Goal: Information Seeking & Learning: Learn about a topic

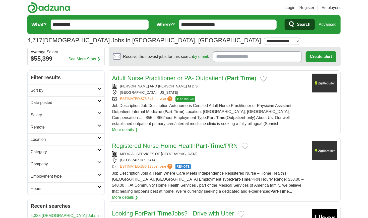
click at [99, 90] on link "Sort by" at bounding box center [66, 90] width 77 height 12
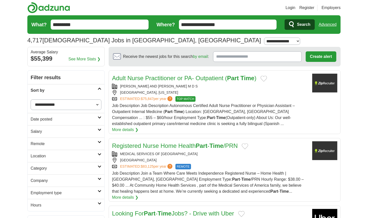
click at [101, 91] on link "Sort by" at bounding box center [66, 90] width 77 height 12
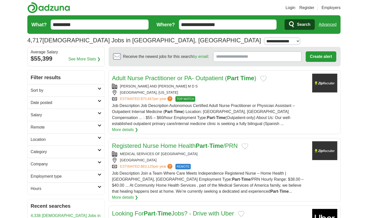
click at [100, 176] on link "Employment type" at bounding box center [66, 176] width 77 height 12
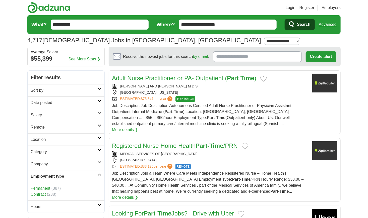
click at [98, 178] on link "Employment type" at bounding box center [66, 176] width 77 height 12
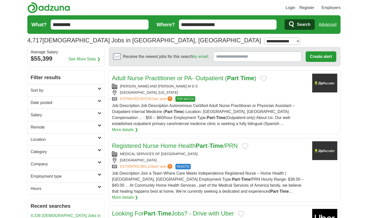
click at [98, 151] on link "Category" at bounding box center [66, 152] width 77 height 12
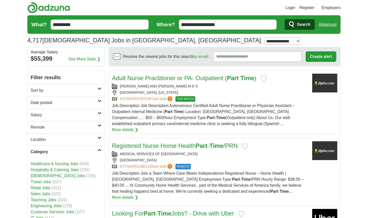
click at [98, 151] on link "Category" at bounding box center [66, 152] width 77 height 12
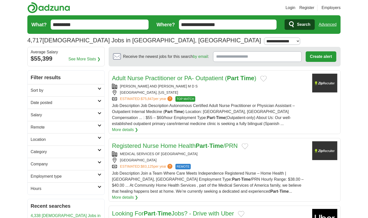
click at [101, 139] on link "Location" at bounding box center [66, 140] width 77 height 12
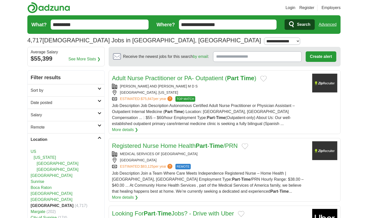
click at [100, 139] on link "Location" at bounding box center [66, 140] width 77 height 12
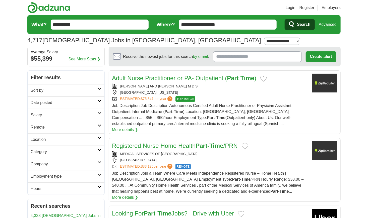
click at [101, 128] on link "Remote" at bounding box center [66, 127] width 77 height 12
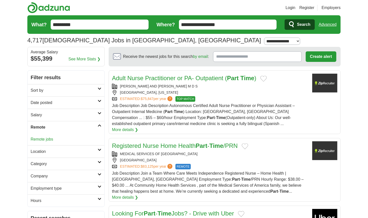
click at [101, 128] on link "Remote" at bounding box center [66, 127] width 77 height 12
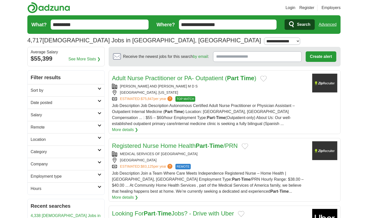
click at [101, 115] on link "Salary" at bounding box center [66, 115] width 77 height 12
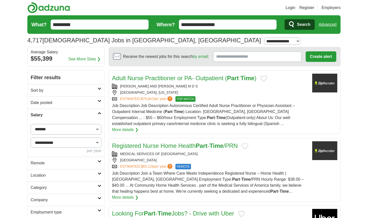
click at [102, 112] on link "Salary" at bounding box center [66, 115] width 77 height 12
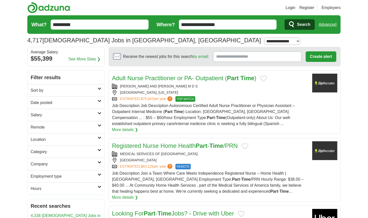
click at [101, 90] on link "Sort by" at bounding box center [66, 90] width 77 height 12
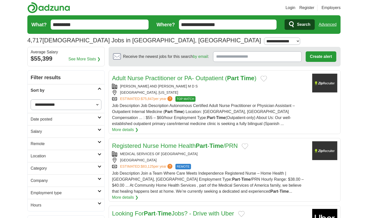
click at [101, 91] on link "Sort by" at bounding box center [66, 90] width 77 height 12
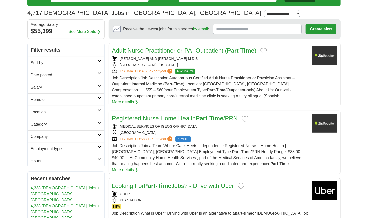
scroll to position [25, 0]
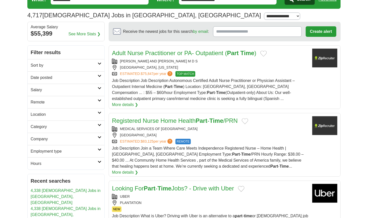
click at [100, 164] on link "Hours" at bounding box center [66, 164] width 77 height 12
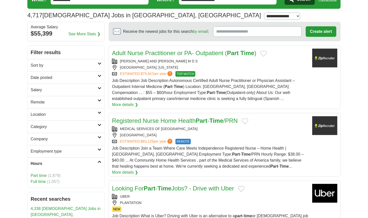
click at [38, 176] on link "Part time" at bounding box center [39, 176] width 16 height 4
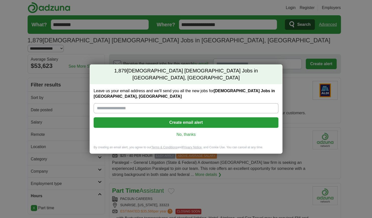
click at [192, 132] on link "No, thanks" at bounding box center [186, 135] width 177 height 6
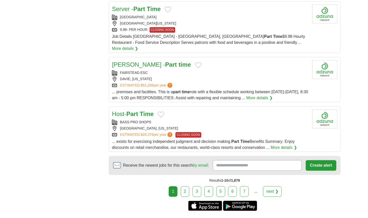
scroll to position [527, 0]
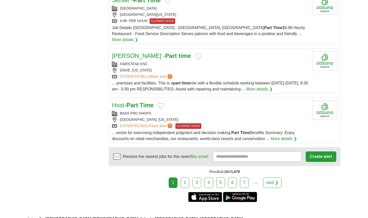
click at [187, 178] on link "2" at bounding box center [185, 183] width 9 height 11
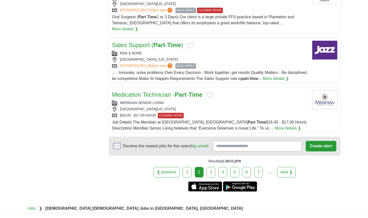
scroll to position [527, 0]
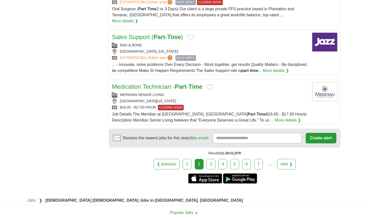
click at [210, 159] on link "3" at bounding box center [211, 164] width 9 height 11
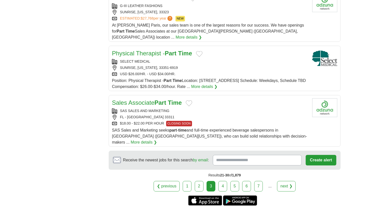
scroll to position [527, 0]
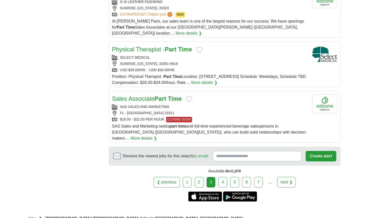
click at [224, 177] on link "4" at bounding box center [222, 182] width 9 height 11
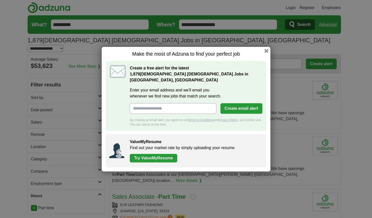
click at [270, 54] on div "Make the most of Adzuna to find your perfect job Create a free alert for the la…" at bounding box center [186, 109] width 169 height 125
click at [267, 53] on button "button" at bounding box center [267, 51] width 6 height 6
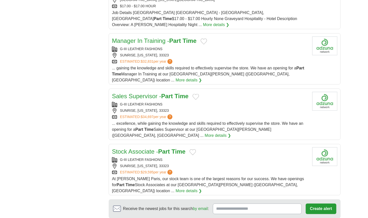
scroll to position [477, 0]
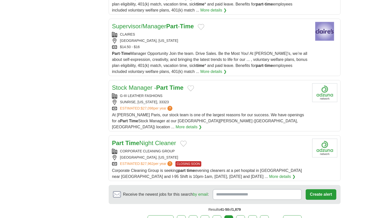
scroll to position [502, 0]
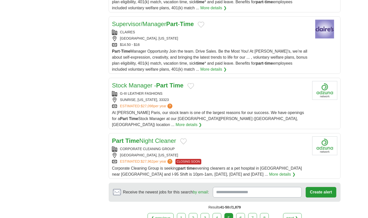
click at [238, 213] on link "6" at bounding box center [240, 218] width 9 height 11
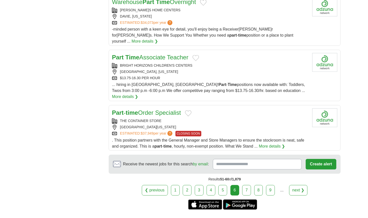
scroll to position [502, 0]
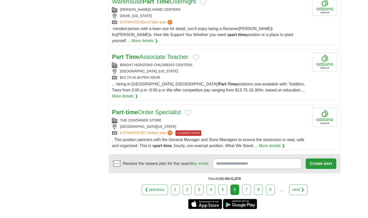
click at [245, 185] on link "7" at bounding box center [246, 190] width 9 height 11
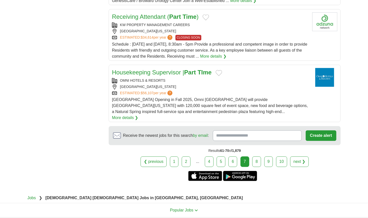
scroll to position [552, 0]
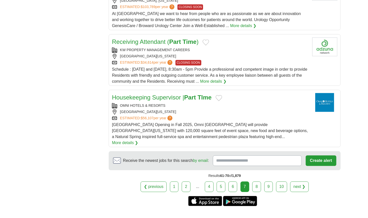
click at [256, 182] on link "8" at bounding box center [256, 187] width 9 height 11
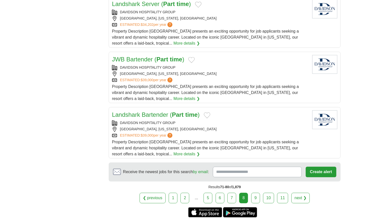
scroll to position [527, 0]
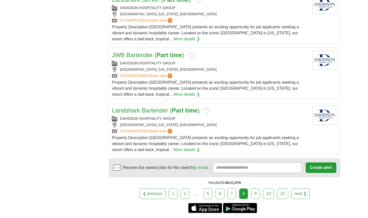
click at [254, 189] on link "9" at bounding box center [255, 194] width 9 height 11
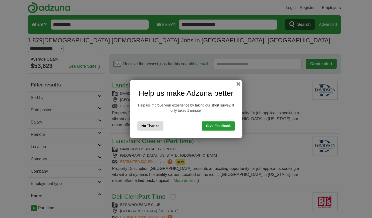
click at [149, 126] on button "No Thanks" at bounding box center [150, 125] width 26 height 9
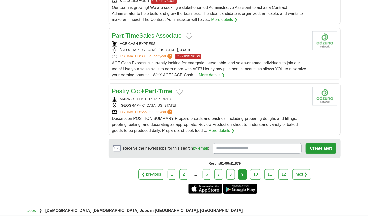
scroll to position [552, 0]
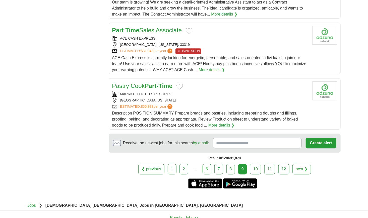
click at [256, 164] on link "10" at bounding box center [255, 169] width 11 height 11
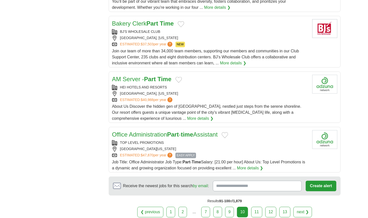
scroll to position [527, 0]
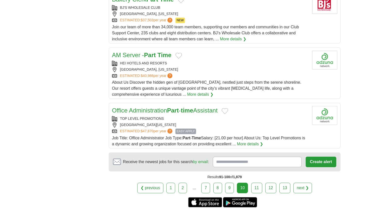
click at [254, 183] on link "11" at bounding box center [256, 188] width 11 height 11
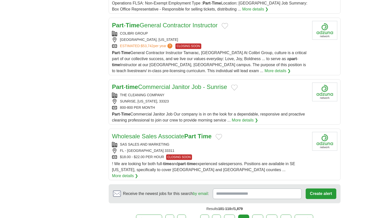
scroll to position [527, 0]
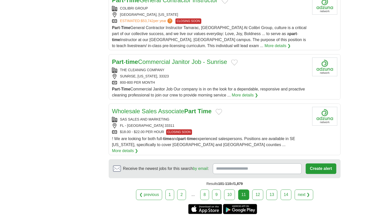
click at [260, 190] on link "12" at bounding box center [257, 195] width 11 height 11
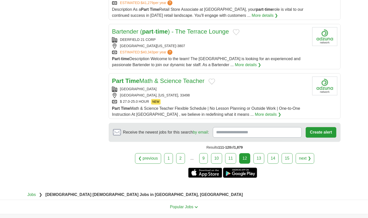
scroll to position [527, 0]
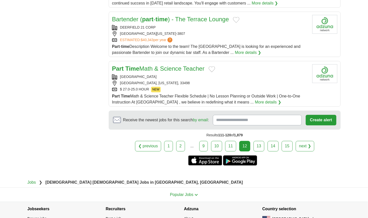
click at [260, 141] on link "13" at bounding box center [258, 146] width 11 height 11
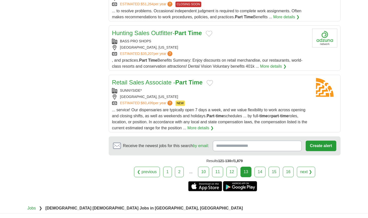
scroll to position [552, 0]
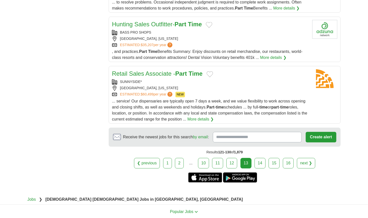
click at [257, 158] on link "14" at bounding box center [259, 163] width 11 height 11
click at [260, 158] on link "14" at bounding box center [259, 163] width 11 height 11
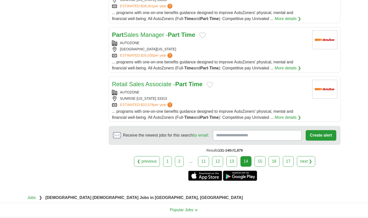
scroll to position [502, 0]
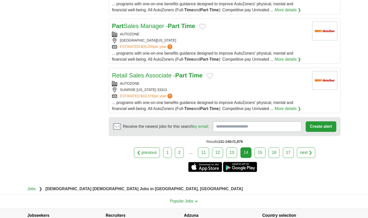
click at [259, 148] on link "15" at bounding box center [259, 153] width 11 height 11
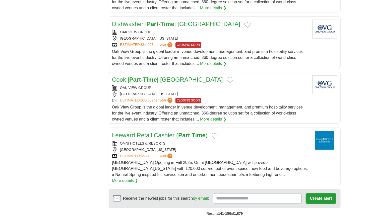
scroll to position [502, 0]
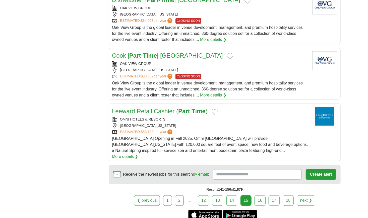
click at [261, 195] on link "16" at bounding box center [259, 200] width 11 height 11
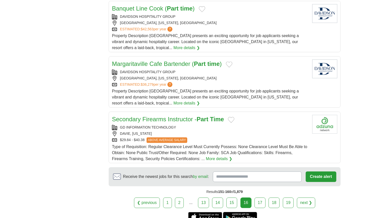
scroll to position [527, 0]
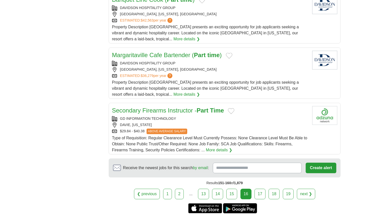
click at [263, 189] on link "17" at bounding box center [259, 194] width 11 height 11
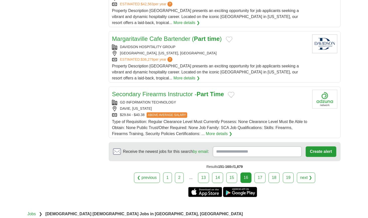
scroll to position [552, 0]
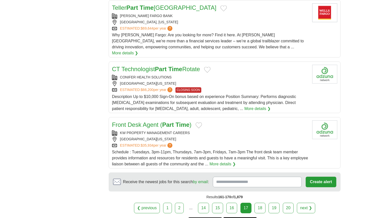
scroll to position [527, 0]
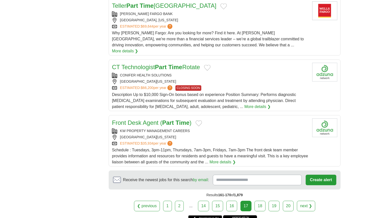
click at [258, 201] on link "18" at bounding box center [259, 206] width 11 height 11
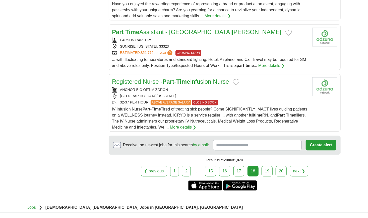
scroll to position [552, 0]
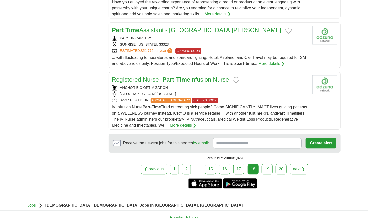
click at [267, 164] on link "19" at bounding box center [266, 169] width 11 height 11
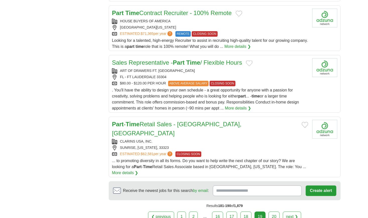
scroll to position [527, 0]
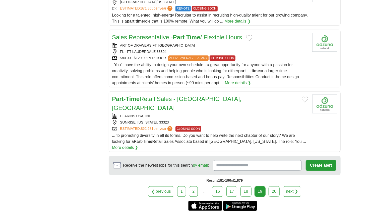
click at [275, 186] on link "20" at bounding box center [274, 191] width 11 height 11
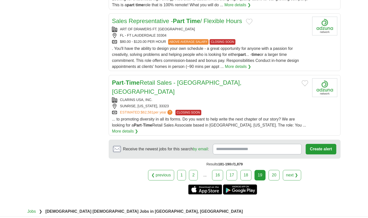
scroll to position [552, 0]
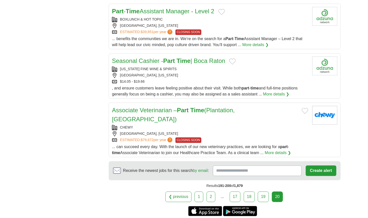
scroll to position [477, 0]
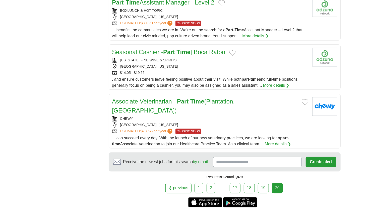
drag, startPoint x: 234, startPoint y: 171, endPoint x: 229, endPoint y: 172, distance: 5.1
click at [234, 183] on link "17" at bounding box center [235, 188] width 11 height 11
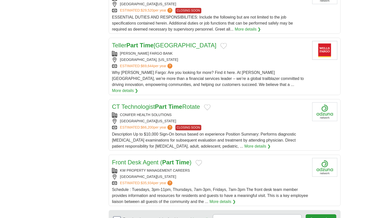
scroll to position [502, 0]
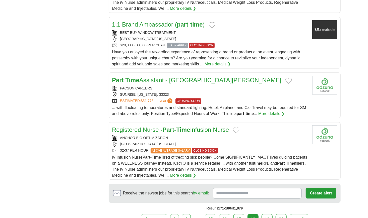
scroll to position [527, 0]
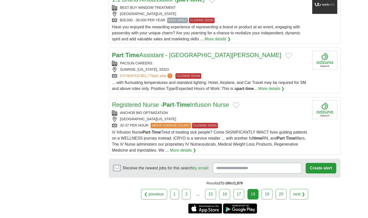
click at [265, 189] on link "19" at bounding box center [266, 194] width 11 height 11
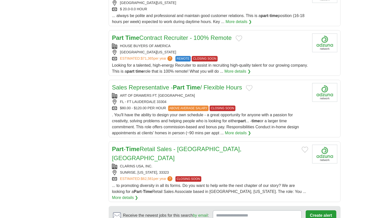
scroll to position [502, 0]
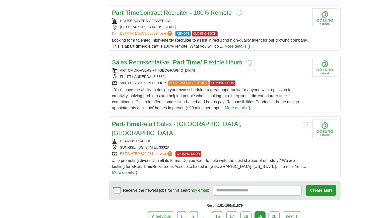
click at [275, 212] on link "20" at bounding box center [274, 217] width 11 height 11
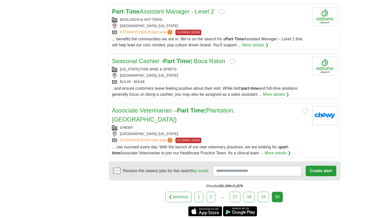
scroll to position [477, 0]
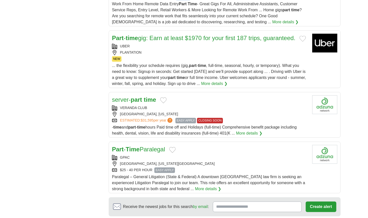
scroll to position [577, 0]
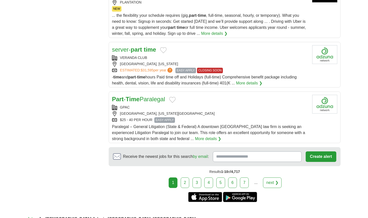
click at [188, 178] on link "2" at bounding box center [185, 183] width 9 height 11
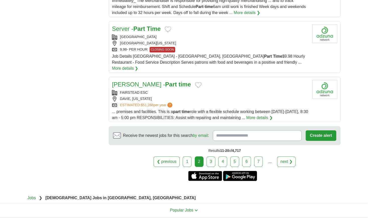
scroll to position [577, 0]
click at [210, 156] on link "3" at bounding box center [211, 161] width 9 height 11
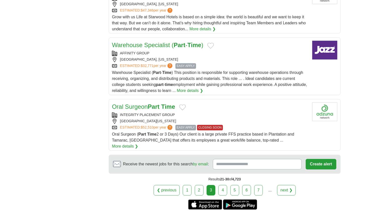
scroll to position [502, 0]
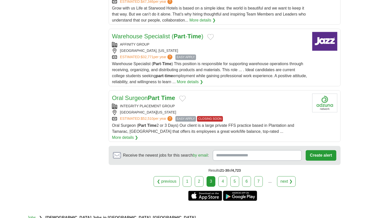
click at [223, 176] on link "4" at bounding box center [222, 181] width 9 height 11
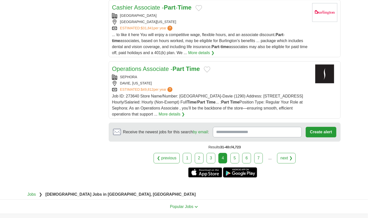
scroll to position [602, 0]
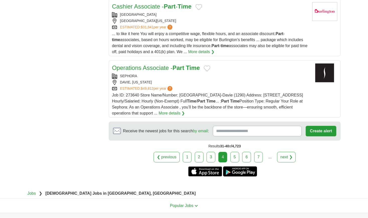
click at [236, 157] on link "5" at bounding box center [234, 157] width 9 height 11
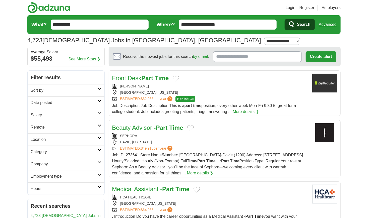
click at [141, 79] on link "Front Desk Part Time" at bounding box center [140, 78] width 57 height 7
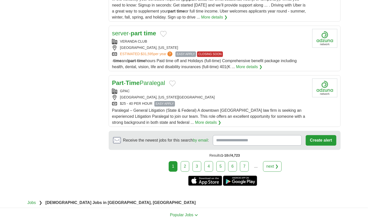
scroll to position [602, 0]
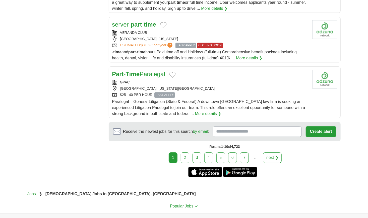
click at [208, 153] on link "4" at bounding box center [208, 158] width 9 height 11
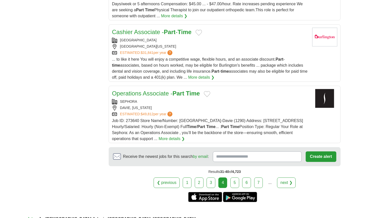
scroll to position [577, 0]
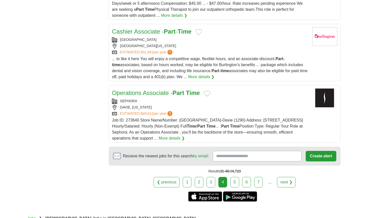
drag, startPoint x: 236, startPoint y: 181, endPoint x: 239, endPoint y: 181, distance: 3.0
click at [236, 181] on link "5" at bounding box center [234, 182] width 9 height 11
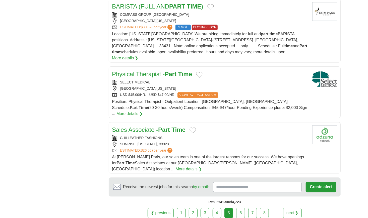
scroll to position [527, 0]
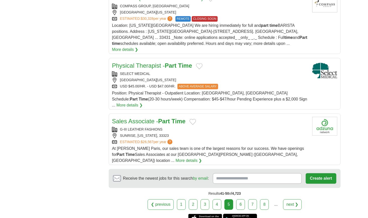
click at [241, 200] on link "6" at bounding box center [240, 205] width 9 height 11
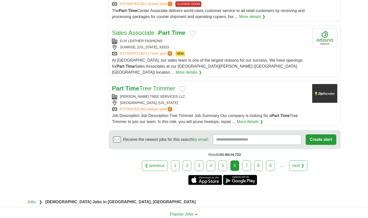
scroll to position [527, 0]
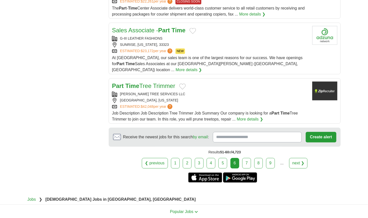
click at [249, 158] on link "7" at bounding box center [246, 163] width 9 height 11
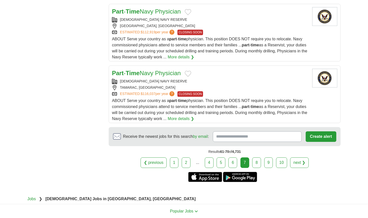
scroll to position [602, 0]
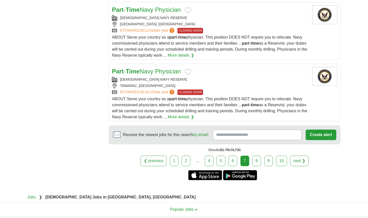
click at [256, 156] on link "8" at bounding box center [256, 161] width 9 height 11
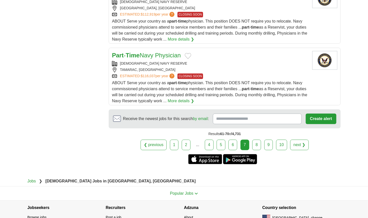
scroll to position [627, 0]
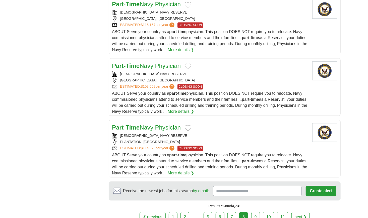
scroll to position [577, 0]
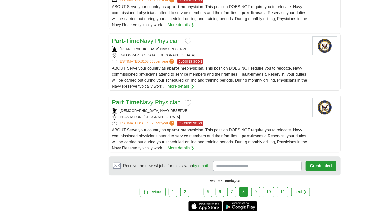
click at [257, 190] on link "9" at bounding box center [255, 192] width 9 height 11
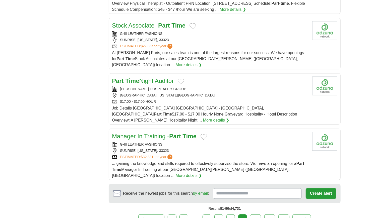
scroll to position [527, 0]
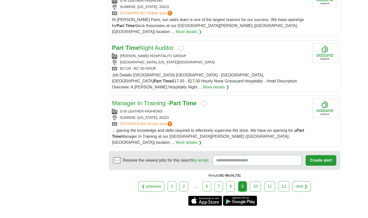
click at [257, 181] on link "10" at bounding box center [255, 186] width 11 height 11
click at [255, 181] on link "10" at bounding box center [255, 186] width 11 height 11
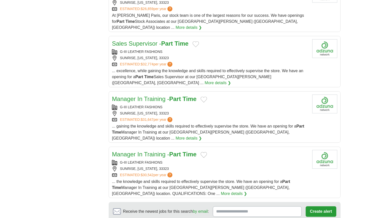
scroll to position [502, 0]
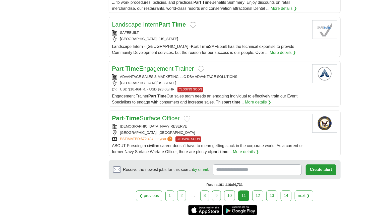
scroll to position [502, 0]
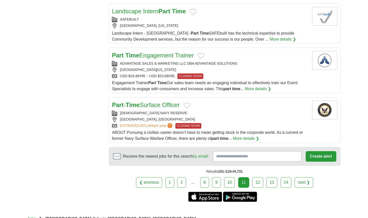
click at [258, 177] on link "12" at bounding box center [257, 182] width 11 height 11
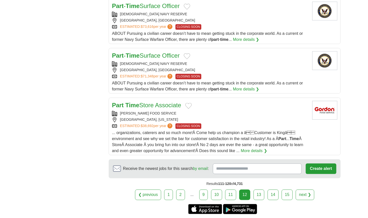
scroll to position [502, 0]
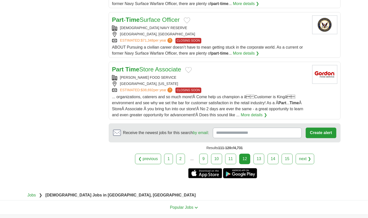
click at [261, 157] on link "13" at bounding box center [258, 159] width 11 height 11
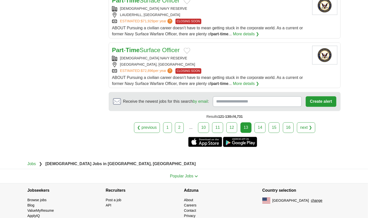
scroll to position [527, 0]
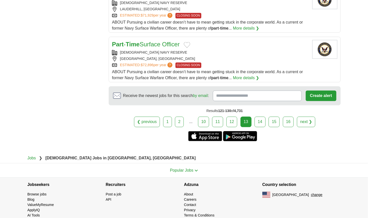
click at [258, 121] on link "14" at bounding box center [259, 122] width 11 height 11
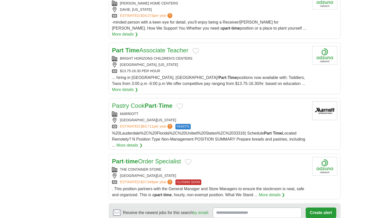
scroll to position [452, 0]
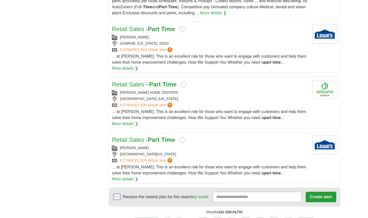
scroll to position [502, 0]
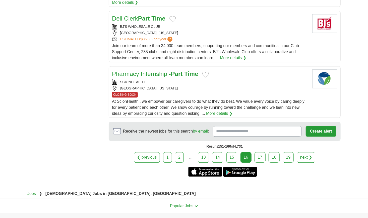
scroll to position [552, 0]
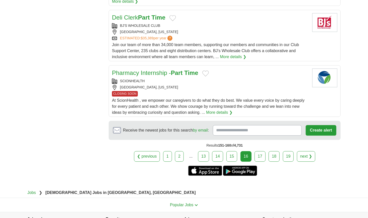
click at [261, 151] on link "17" at bounding box center [259, 156] width 11 height 11
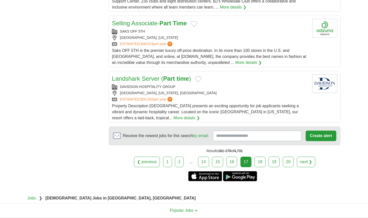
scroll to position [552, 0]
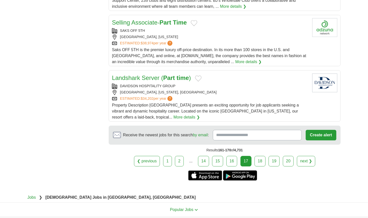
click at [259, 156] on link "18" at bounding box center [259, 161] width 11 height 11
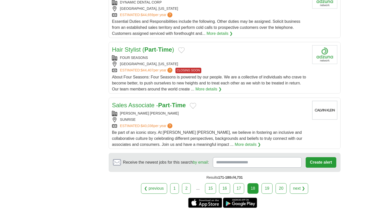
scroll to position [527, 0]
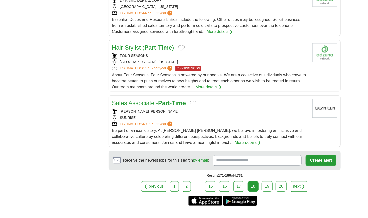
click at [267, 181] on link "19" at bounding box center [266, 186] width 11 height 11
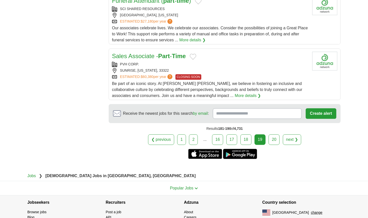
scroll to position [577, 0]
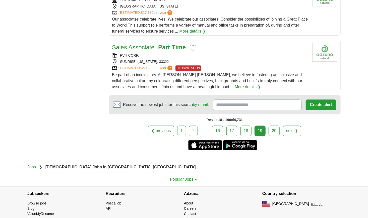
click at [275, 132] on link "20" at bounding box center [274, 131] width 11 height 11
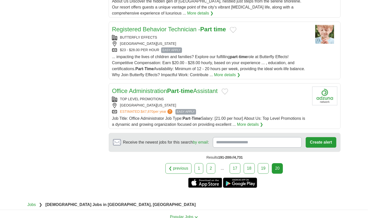
scroll to position [552, 0]
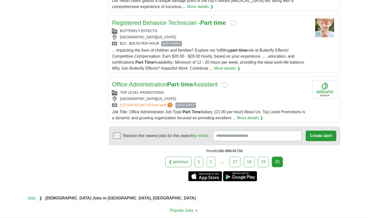
click at [237, 157] on link "17" at bounding box center [235, 162] width 11 height 11
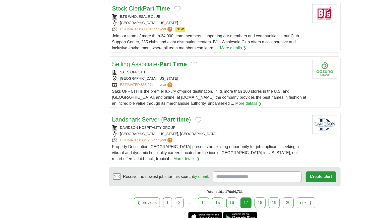
scroll to position [502, 0]
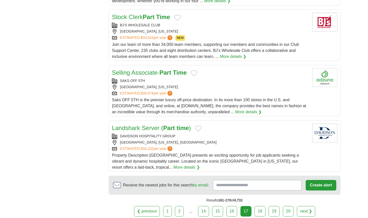
click at [258, 206] on link "18" at bounding box center [259, 211] width 11 height 11
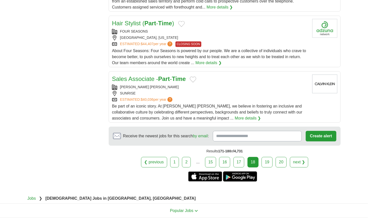
scroll to position [552, 0]
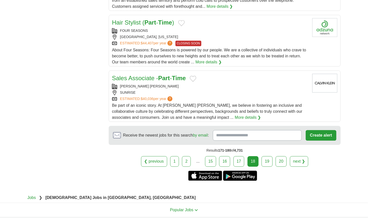
click at [268, 156] on link "19" at bounding box center [266, 161] width 11 height 11
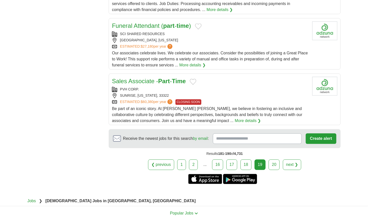
scroll to position [552, 0]
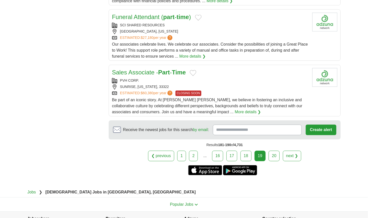
click at [272, 154] on link "20" at bounding box center [274, 156] width 11 height 11
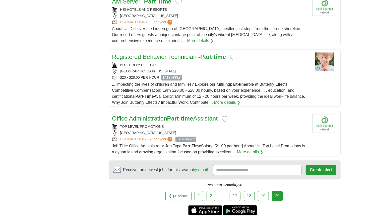
scroll to position [527, 0]
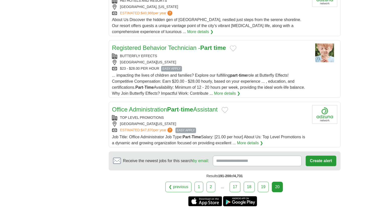
click at [261, 182] on link "19" at bounding box center [263, 187] width 11 height 11
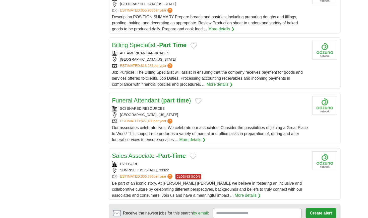
scroll to position [477, 0]
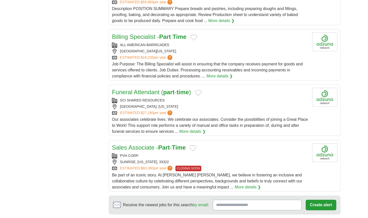
click at [329, 96] on img at bounding box center [324, 97] width 25 height 19
